Goal: Information Seeking & Learning: Find specific fact

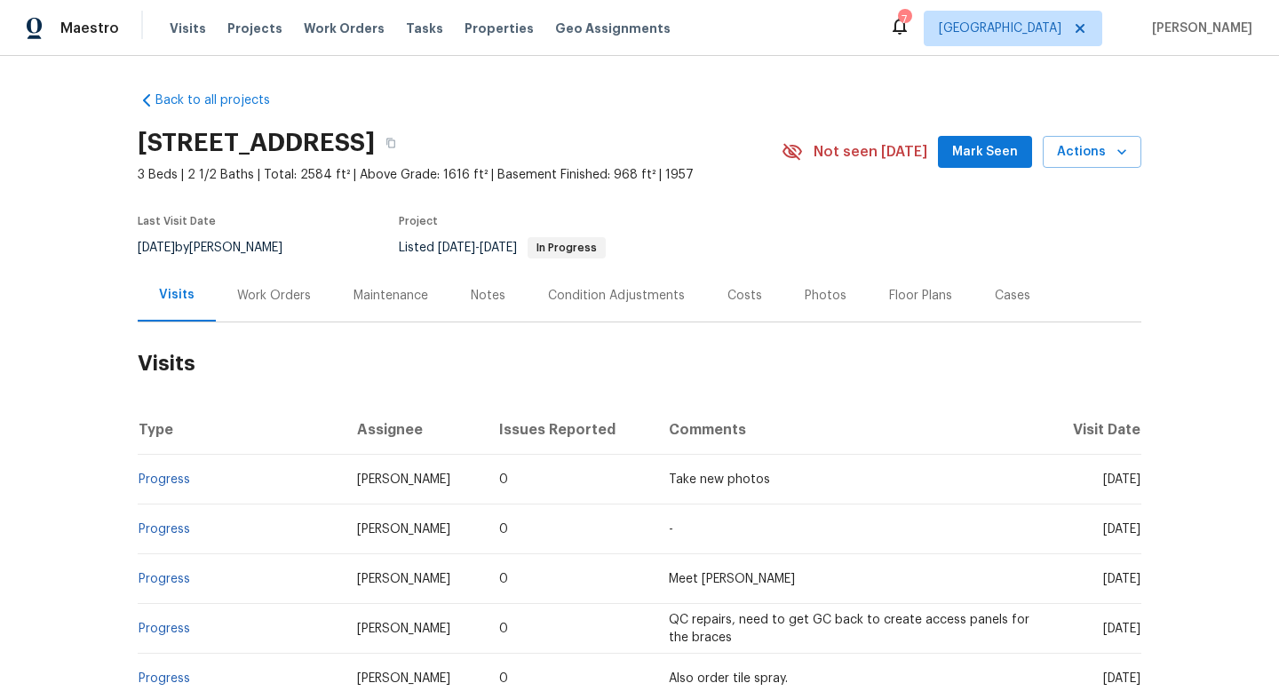
click at [244, 300] on div "Work Orders" at bounding box center [274, 296] width 74 height 18
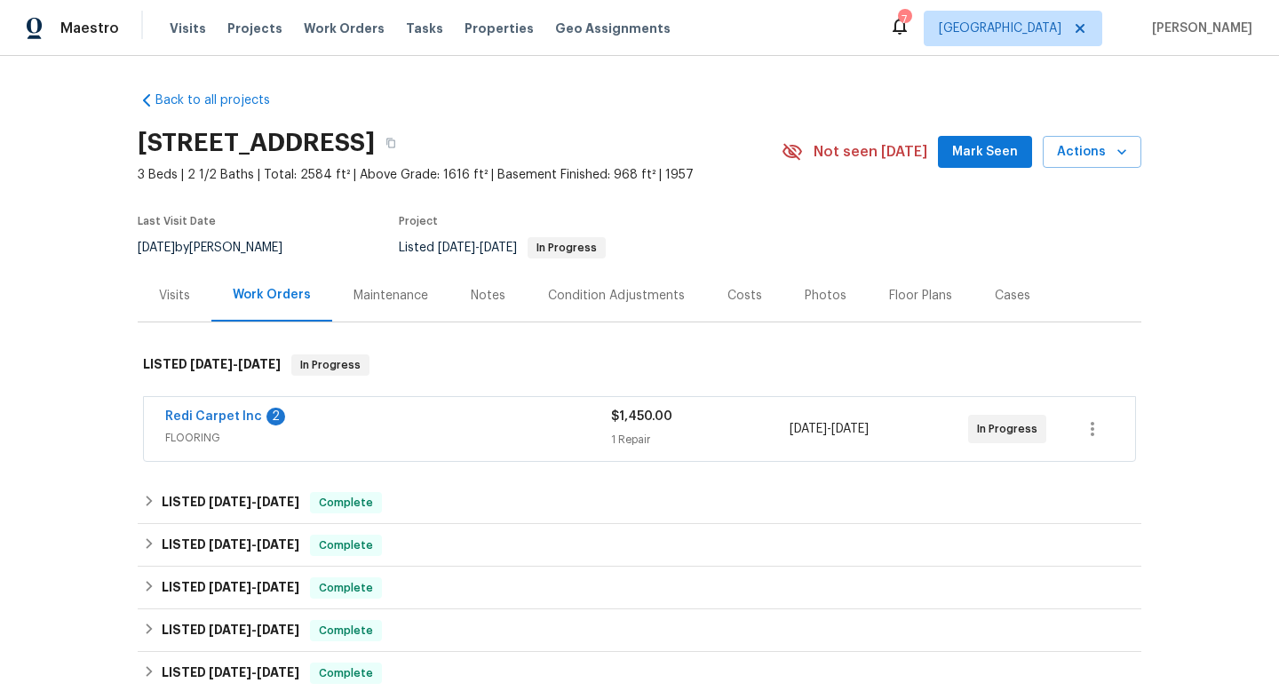
click at [455, 438] on span "FLOORING" at bounding box center [388, 438] width 446 height 18
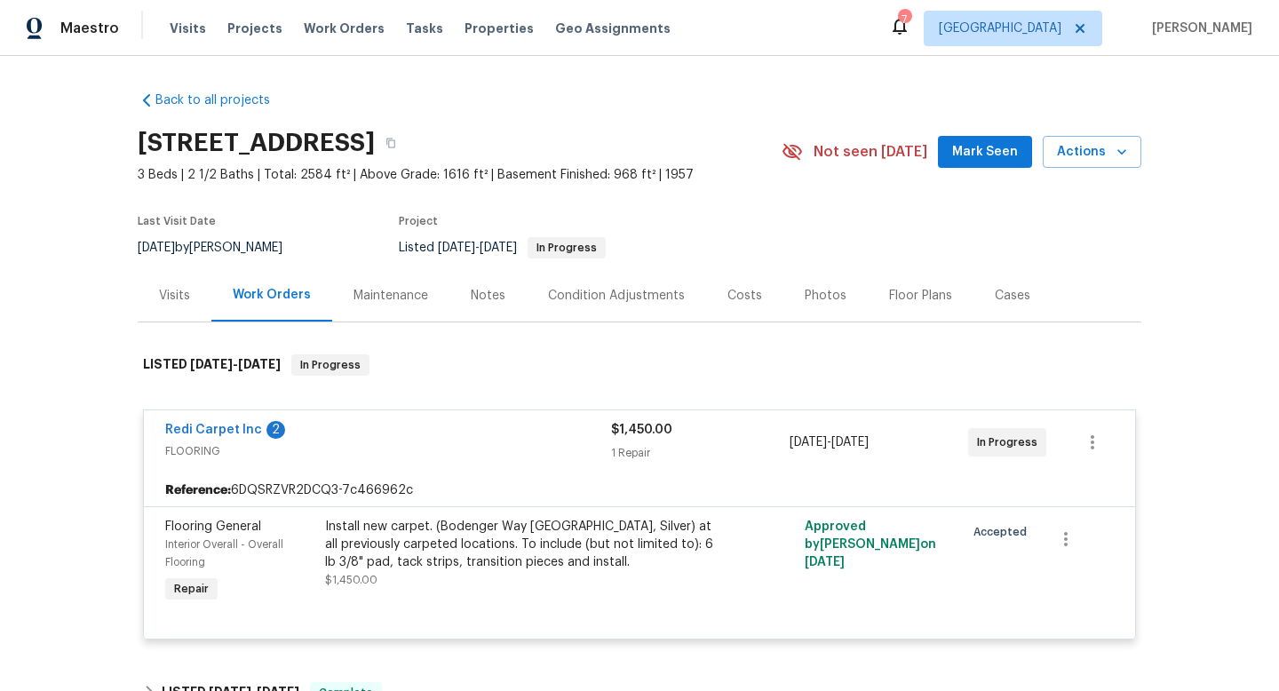
click at [187, 310] on div "Visits" at bounding box center [175, 295] width 74 height 52
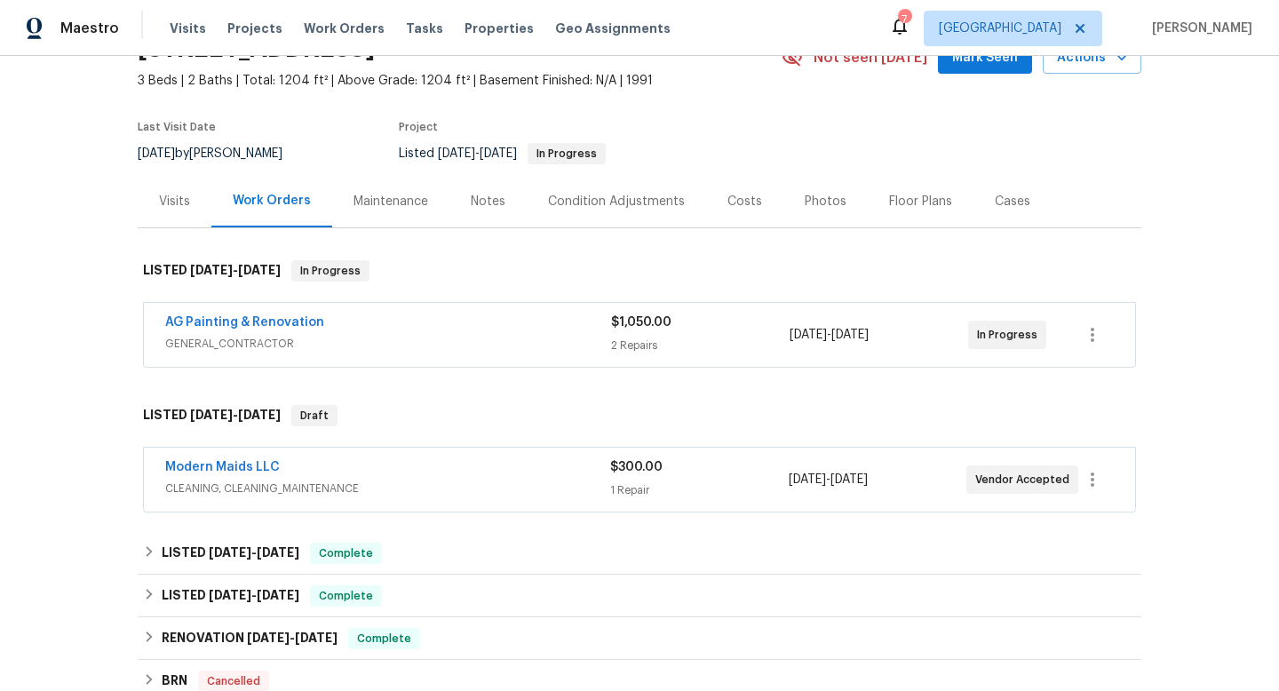
scroll to position [96, 0]
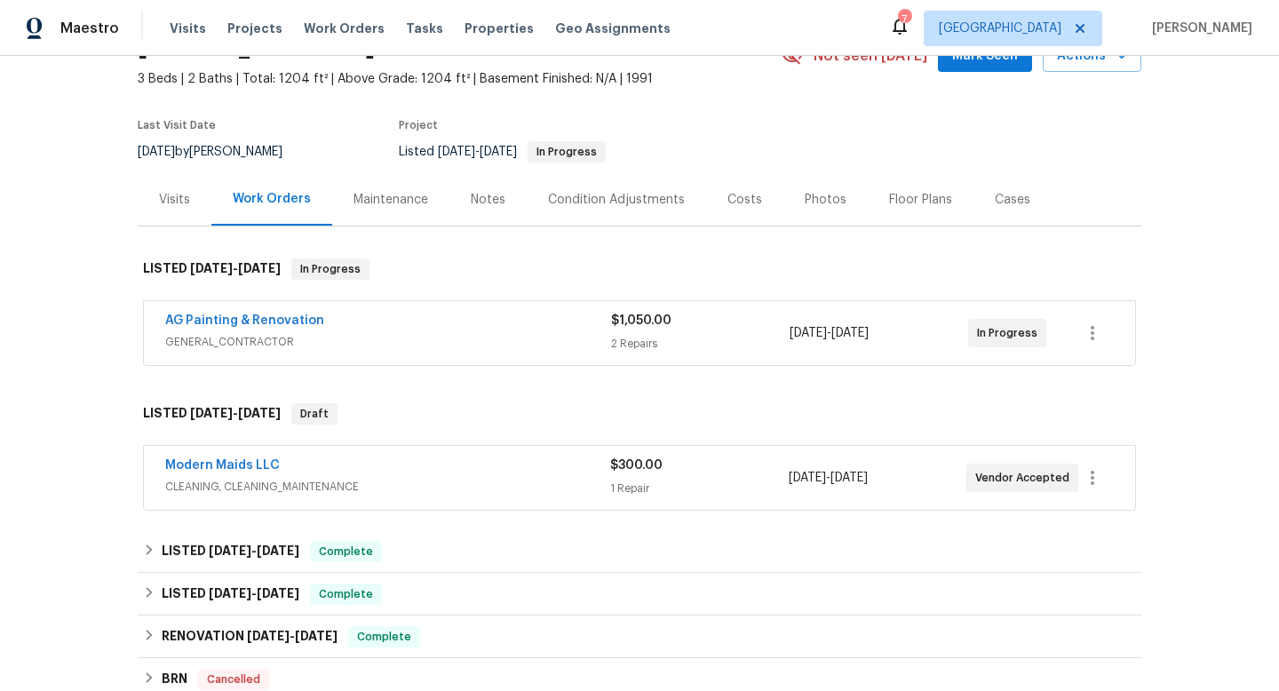
click at [443, 320] on div "AG Painting & Renovation" at bounding box center [388, 322] width 446 height 21
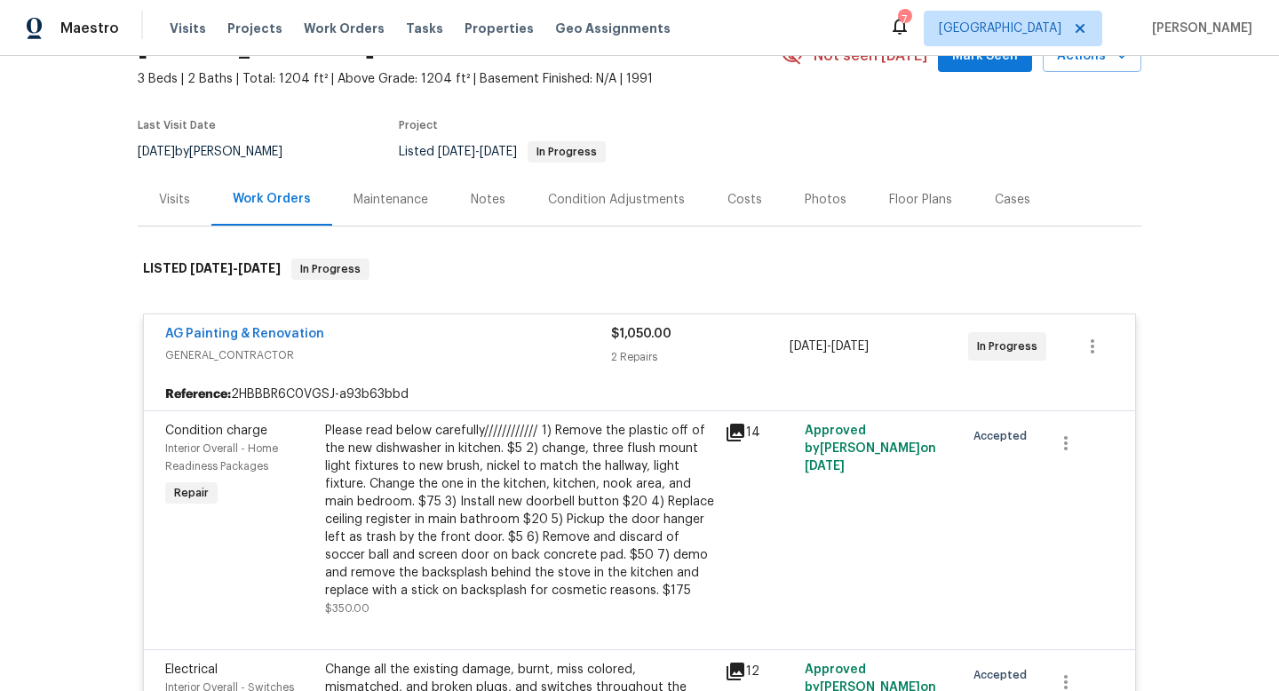
scroll to position [622, 0]
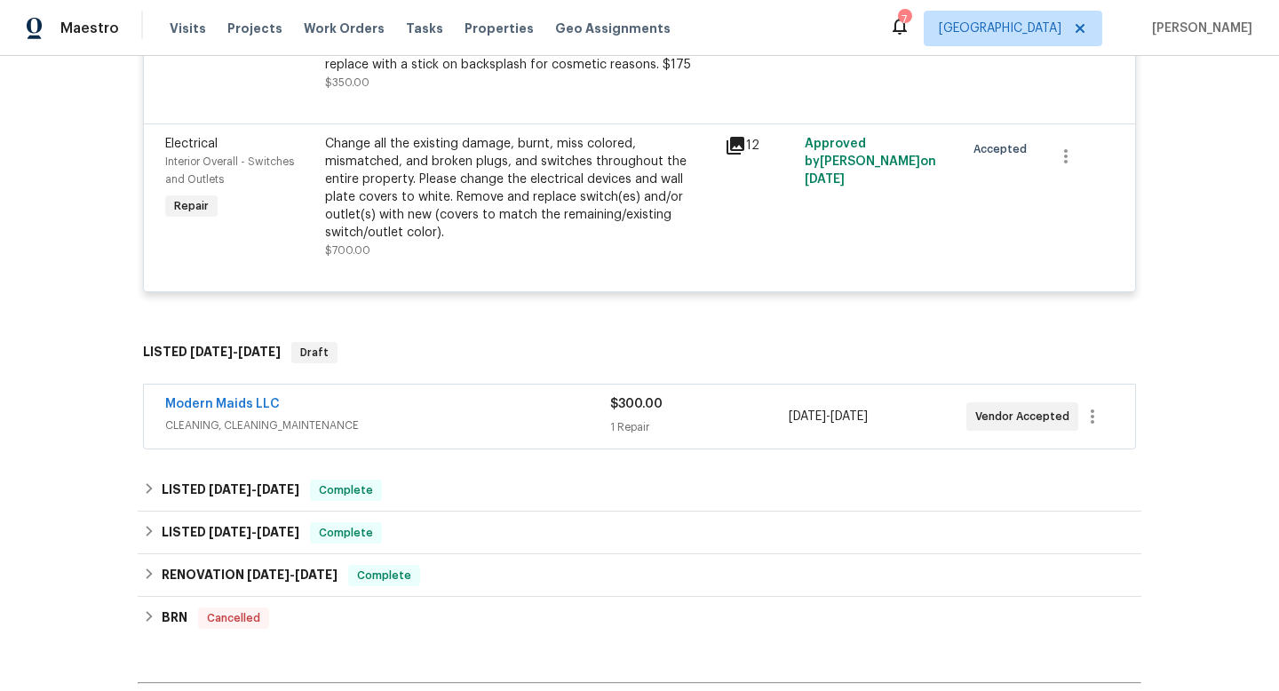
click at [463, 417] on span "CLEANING, CLEANING_MAINTENANCE" at bounding box center [387, 426] width 445 height 18
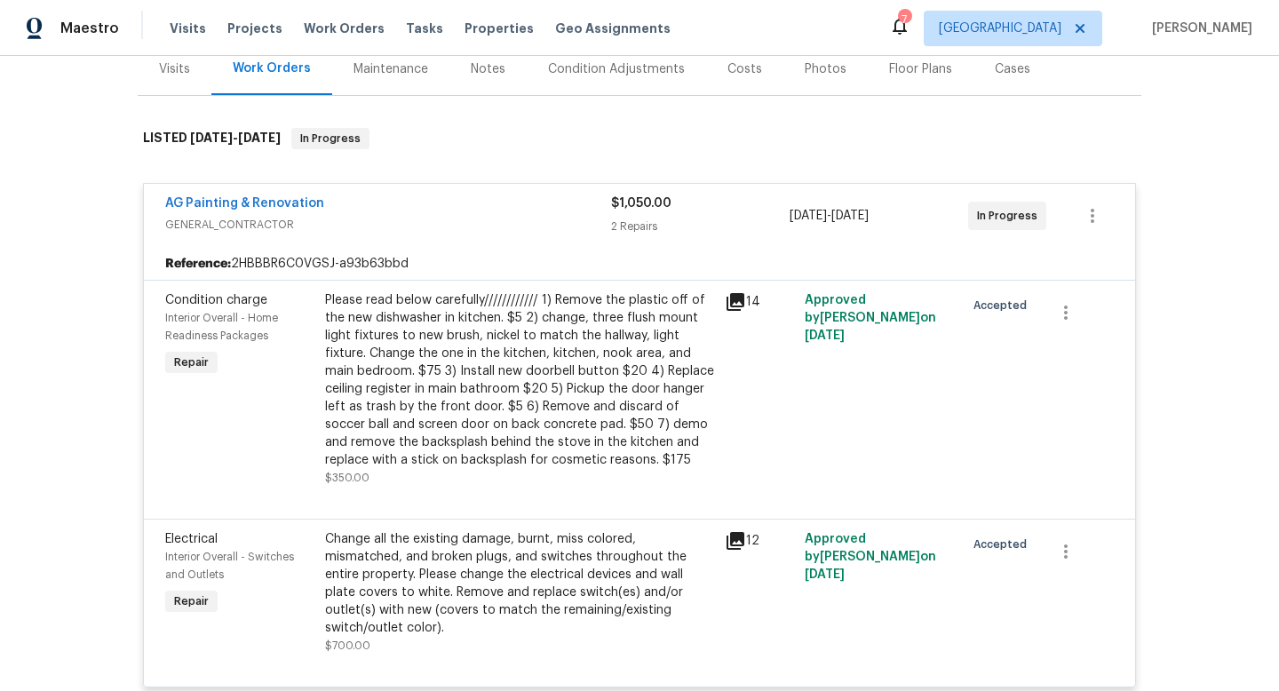
scroll to position [174, 0]
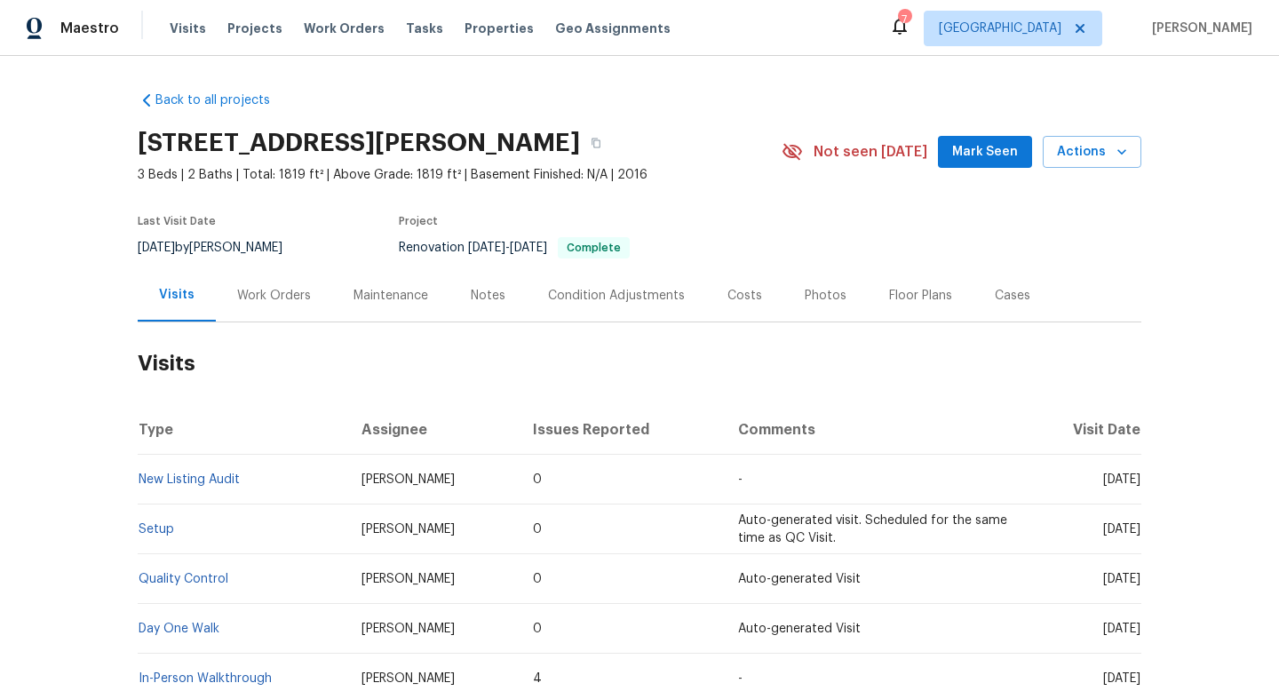
click at [264, 296] on div "Work Orders" at bounding box center [274, 296] width 74 height 18
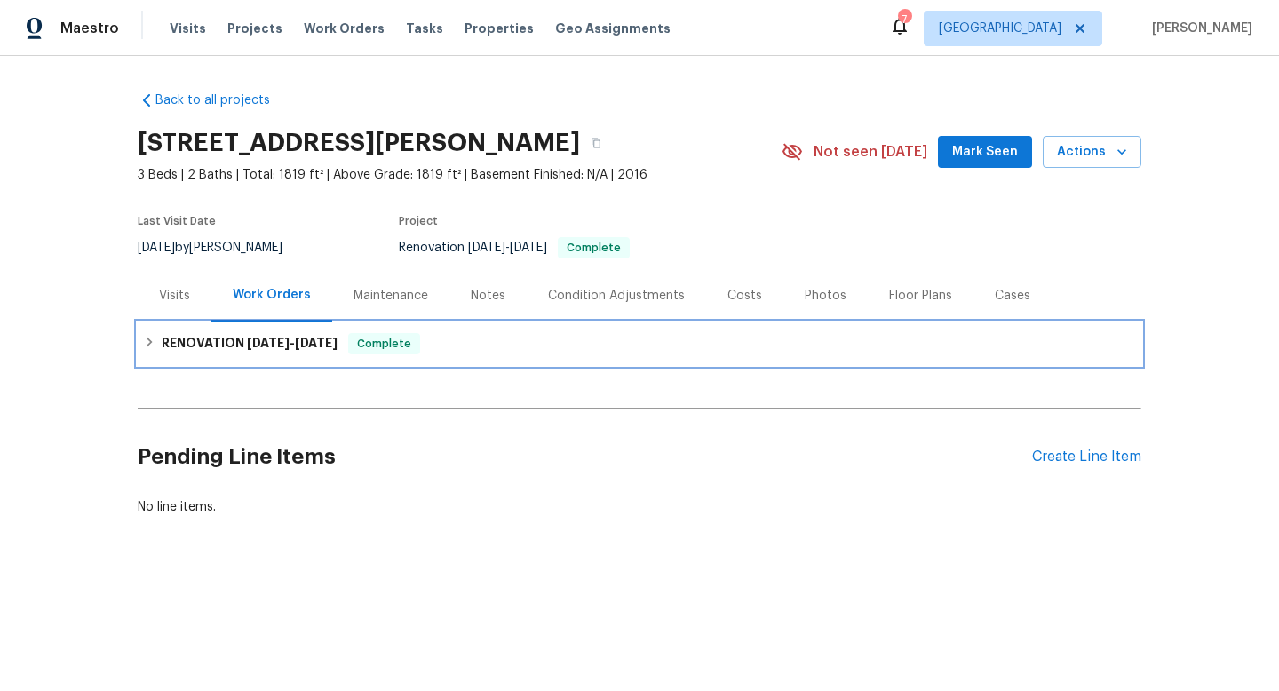
click at [253, 330] on div "RENOVATION 8/15/25 - 8/25/25 Complete" at bounding box center [640, 343] width 1004 height 43
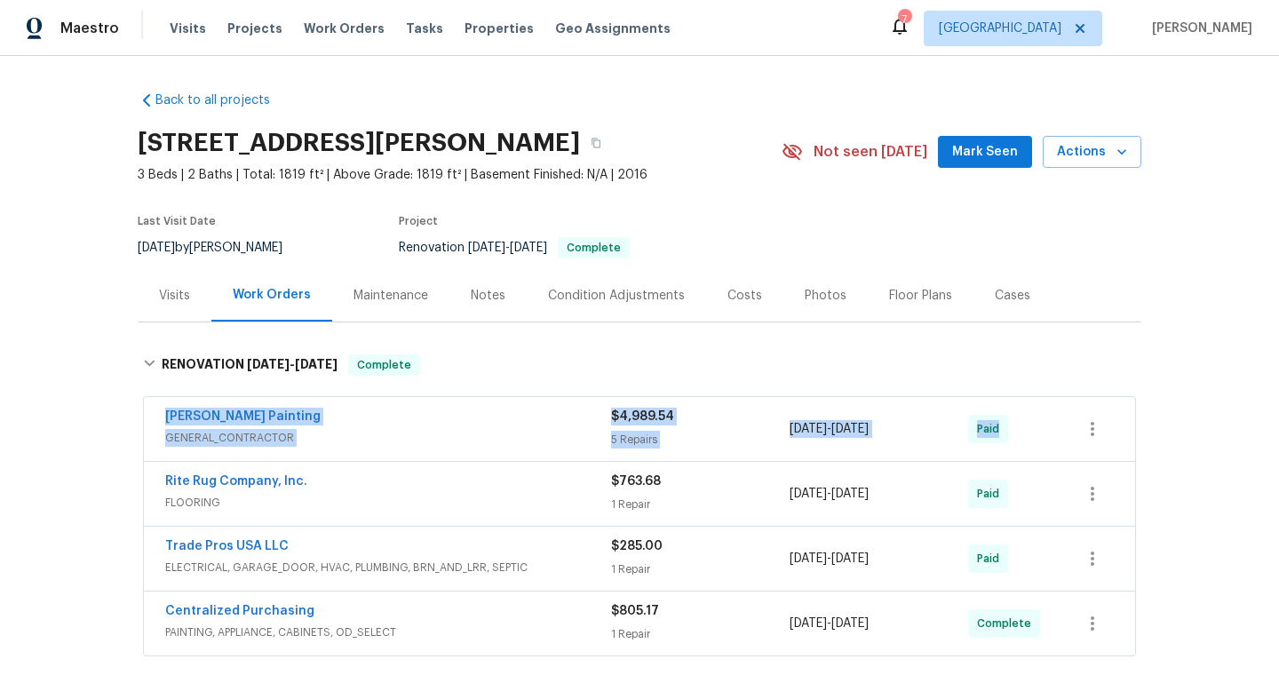
drag, startPoint x: 152, startPoint y: 406, endPoint x: 1136, endPoint y: 413, distance: 984.3
click at [1136, 413] on div "Perez Painting GENERAL_CONTRACTOR $4,989.54 5 Repairs 8/18/2025 - 8/25/2025 Pai…" at bounding box center [640, 528] width 1004 height 268
copy div "Perez Painting GENERAL_CONTRACTOR $4,989.54 5 Repairs 8/18/2025 - 8/25/2025 Paid"
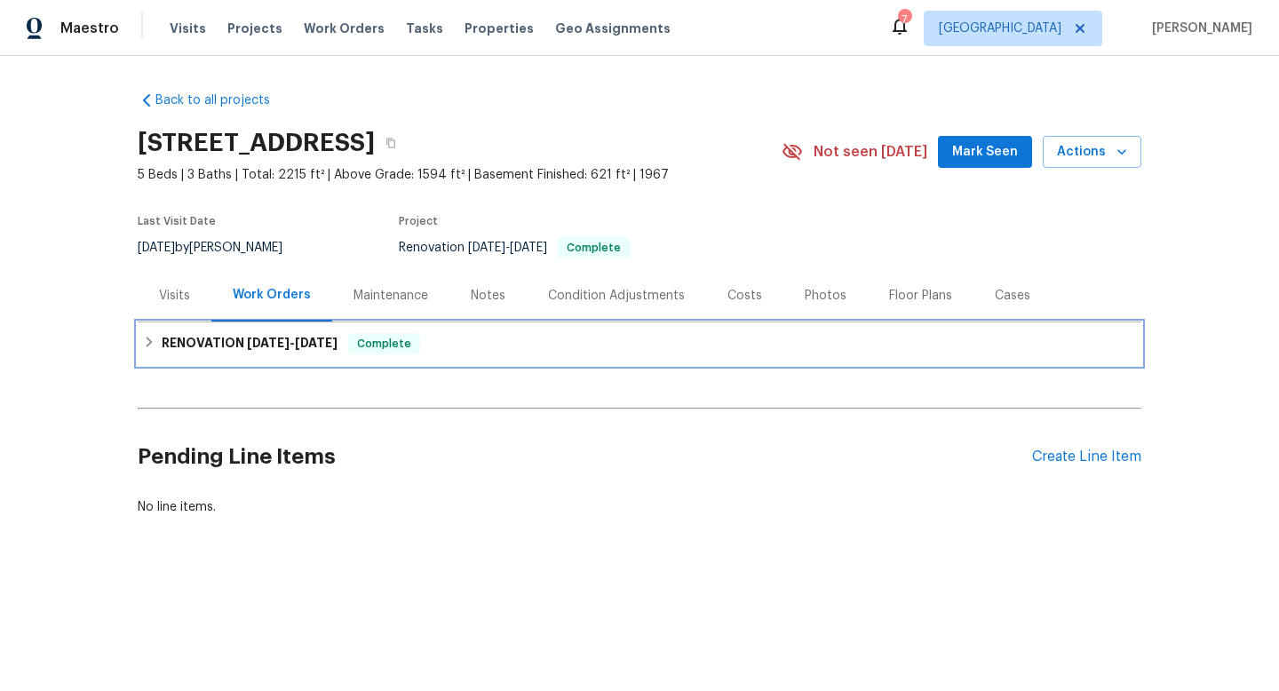
click at [268, 338] on span "[DATE]" at bounding box center [268, 343] width 43 height 12
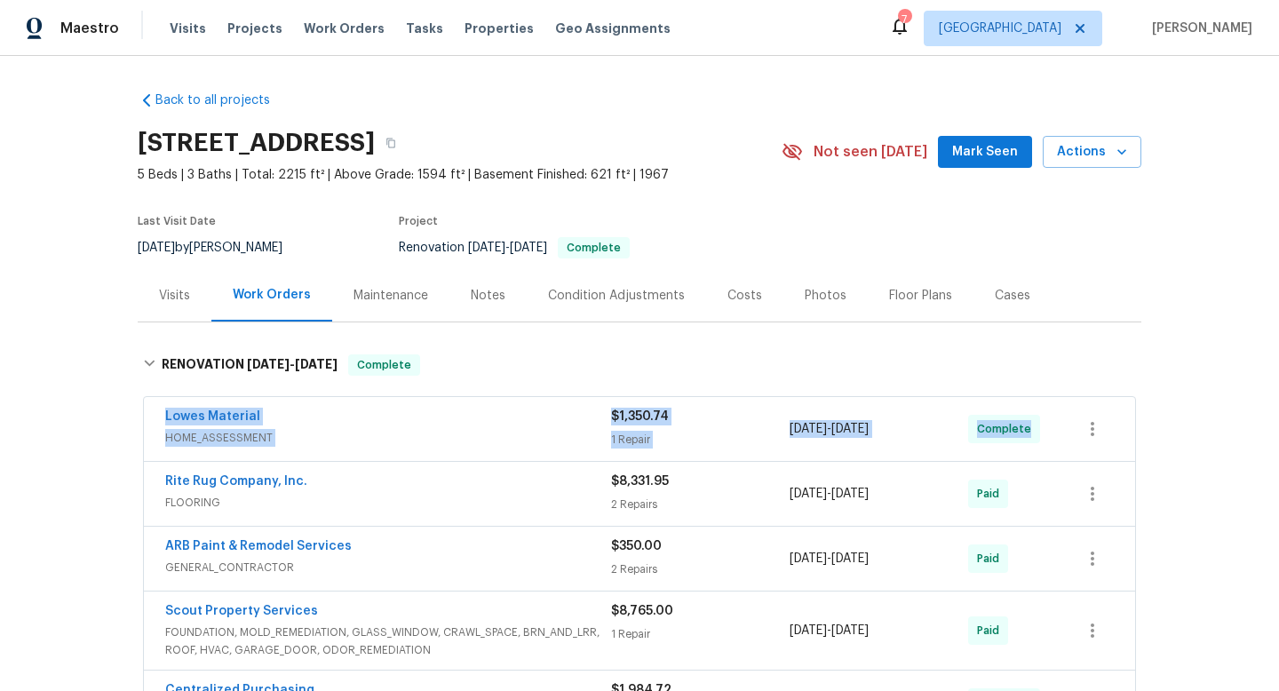
drag, startPoint x: 141, startPoint y: 415, endPoint x: 1066, endPoint y: 424, distance: 924.8
click at [1066, 424] on div "Lowes Material HOME_ASSESSMENT $1,350.74 1 Repair 8/5/2025 - 8/8/2025 Complete …" at bounding box center [640, 632] width 1004 height 477
copy div "Lowes Material HOME_ASSESSMENT $1,350.74 1 Repair 8/5/2025 - 8/8/2025 Complete"
